Goal: Obtain resource: Obtain resource

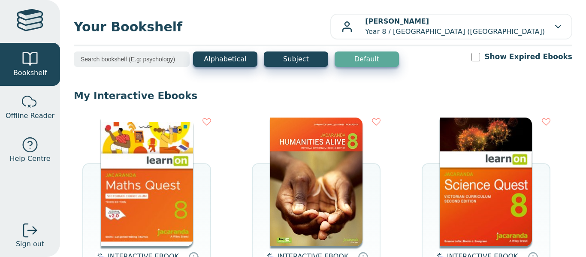
click at [169, 223] on img at bounding box center [147, 182] width 92 height 129
click at [173, 165] on img at bounding box center [147, 182] width 92 height 129
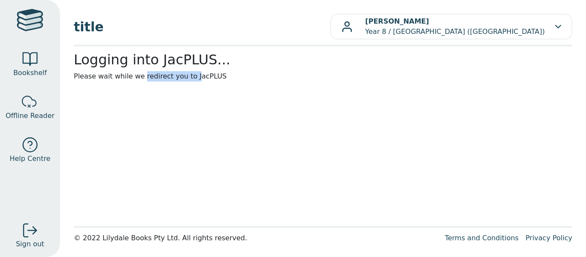
drag, startPoint x: 130, startPoint y: 96, endPoint x: 173, endPoint y: 205, distance: 117.2
click at [173, 205] on main1 "Logging into JacPLUS... Please wait while we redirect you to JacPLUS" at bounding box center [323, 137] width 499 height 170
